Goal: Task Accomplishment & Management: Use online tool/utility

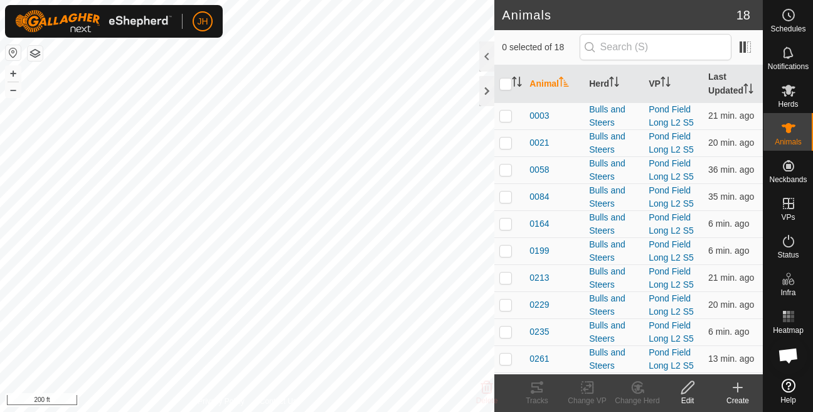
click at [744, 400] on div "Create" at bounding box center [738, 400] width 50 height 11
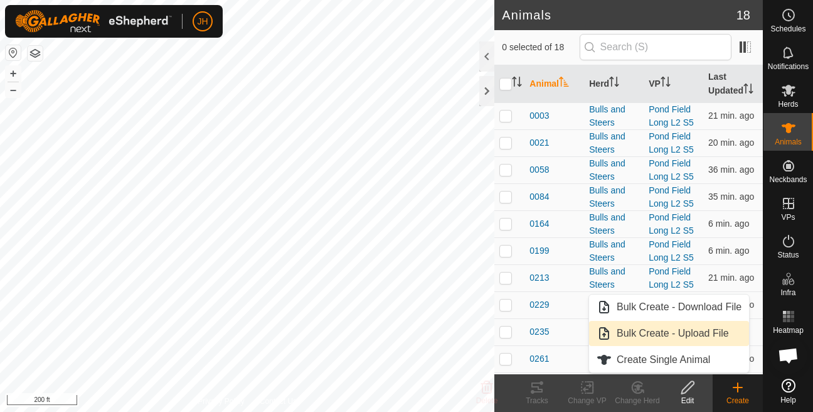
click at [716, 344] on link "Bulk Create - Upload File" at bounding box center [669, 333] width 160 height 25
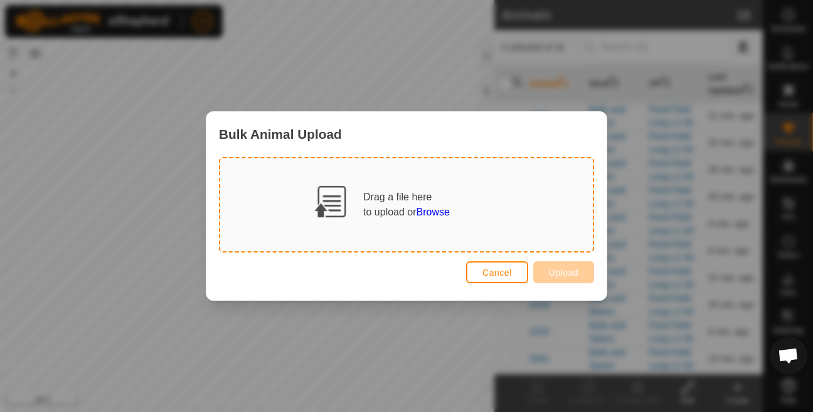
click at [435, 216] on span "Browse" at bounding box center [433, 211] width 33 height 11
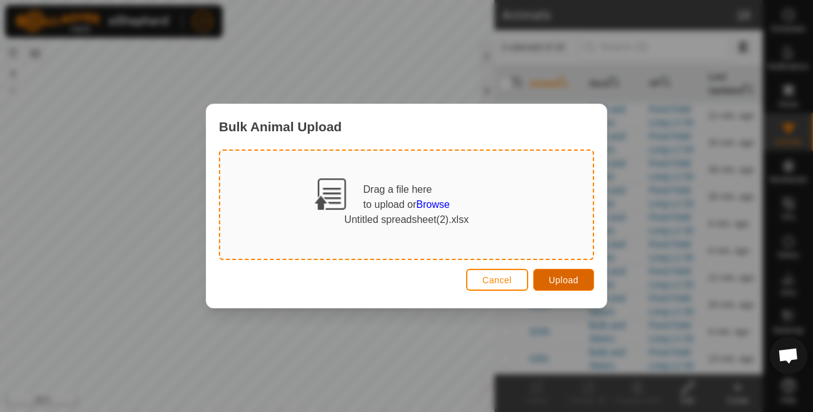
click at [571, 280] on span "Upload" at bounding box center [563, 280] width 29 height 10
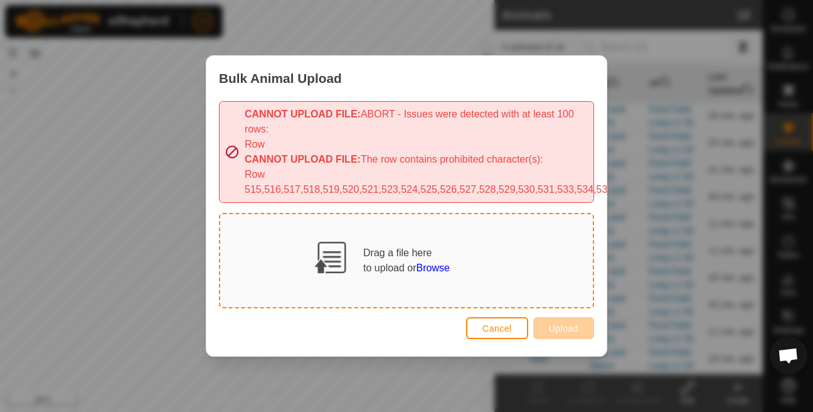
click at [427, 270] on span "Browse" at bounding box center [433, 267] width 33 height 11
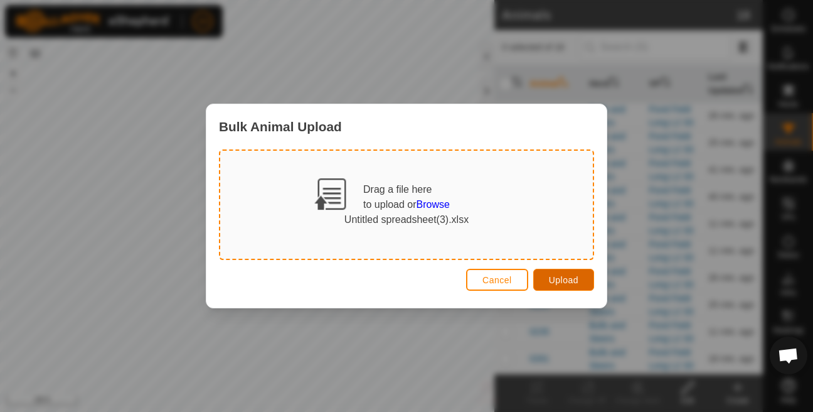
click at [558, 282] on span "Upload" at bounding box center [563, 280] width 29 height 10
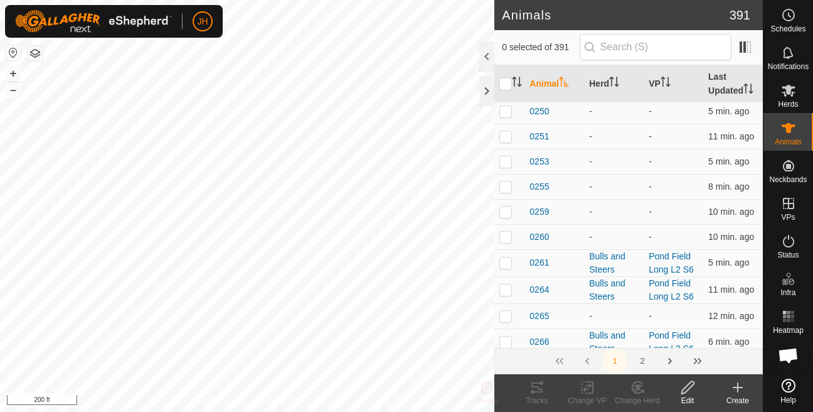
scroll to position [5004, 0]
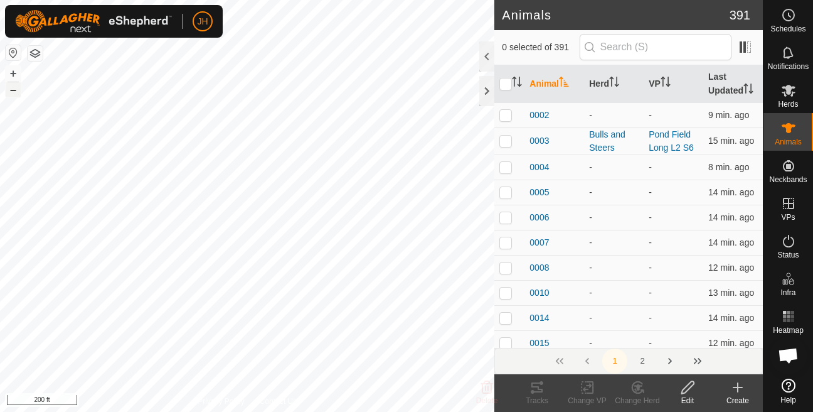
click at [6, 92] on button "–" at bounding box center [13, 89] width 15 height 15
click at [691, 395] on div "Edit" at bounding box center [688, 400] width 50 height 11
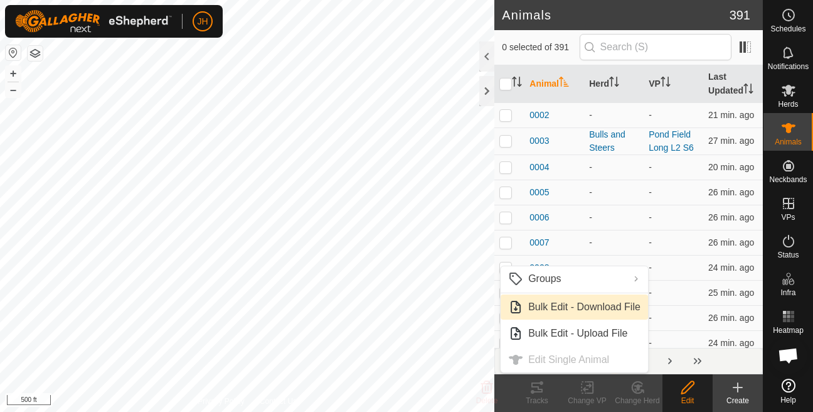
click at [598, 306] on span "Bulk Edit - Download File" at bounding box center [584, 306] width 112 height 15
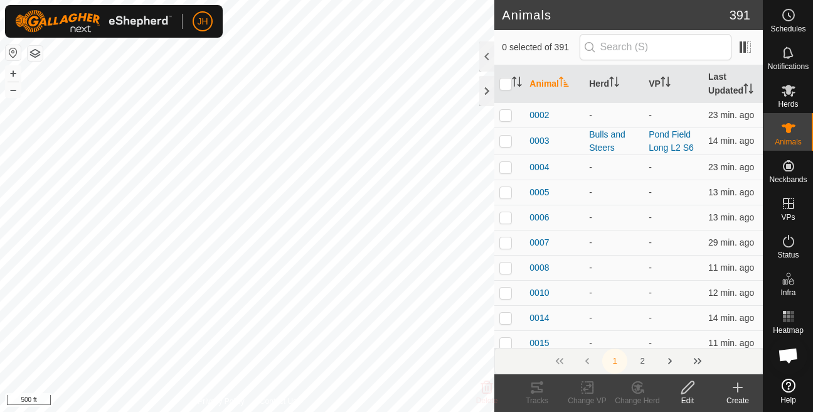
click at [696, 386] on edit-svg-icon at bounding box center [688, 387] width 50 height 15
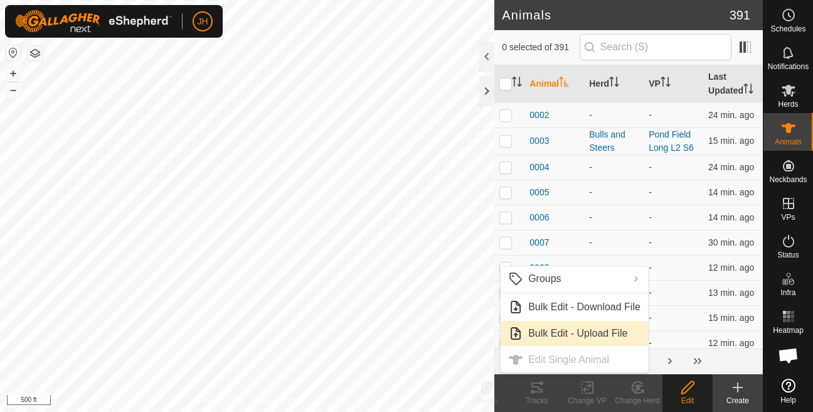
click at [612, 336] on span "Bulk Edit - Upload File" at bounding box center [577, 333] width 99 height 15
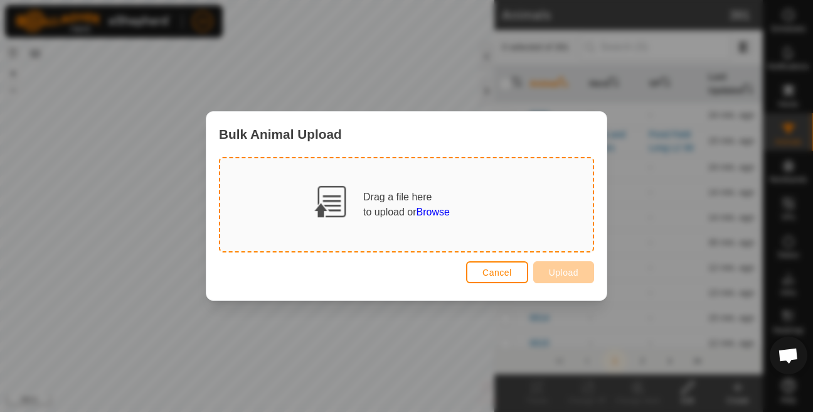
click at [438, 213] on span "Browse" at bounding box center [433, 211] width 33 height 11
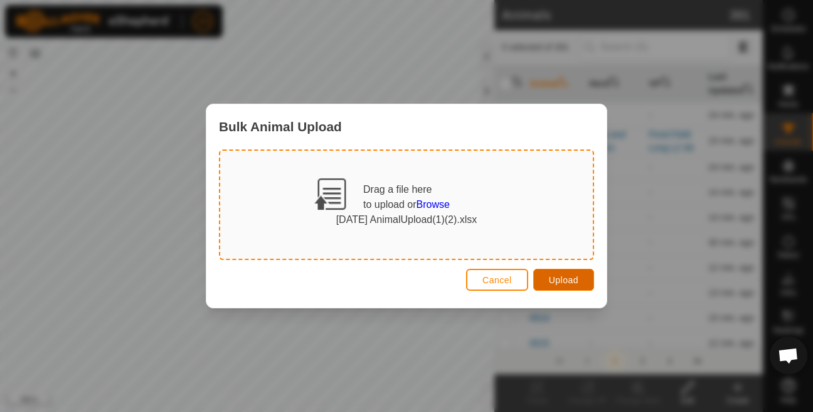
click at [550, 274] on button "Upload" at bounding box center [564, 280] width 61 height 22
